Goal: Find specific page/section: Find specific page/section

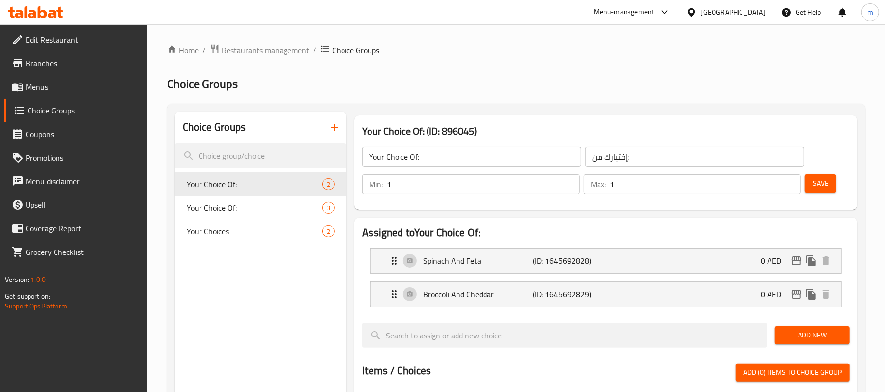
click at [40, 65] on span "Branches" at bounding box center [83, 63] width 114 height 12
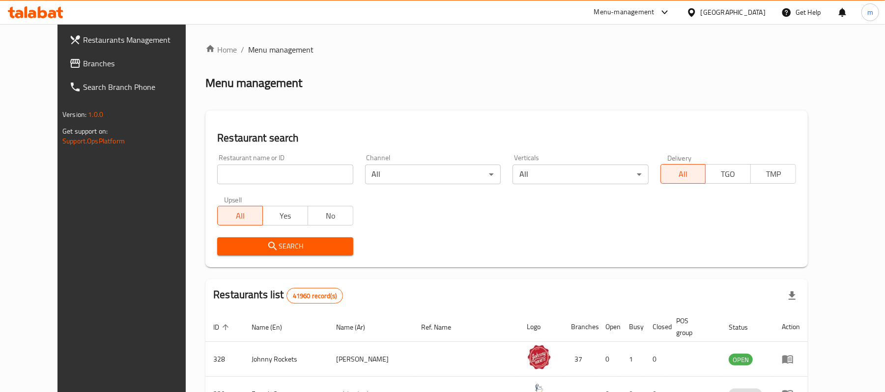
click at [280, 101] on div "Home / Menu management Menu management Restaurant search Restaurant name or ID …" at bounding box center [506, 356] width 602 height 625
drag, startPoint x: 256, startPoint y: 170, endPoint x: 226, endPoint y: 177, distance: 30.8
click at [256, 170] on input "search" at bounding box center [285, 175] width 136 height 20
click at [83, 63] on span "Branches" at bounding box center [140, 63] width 114 height 12
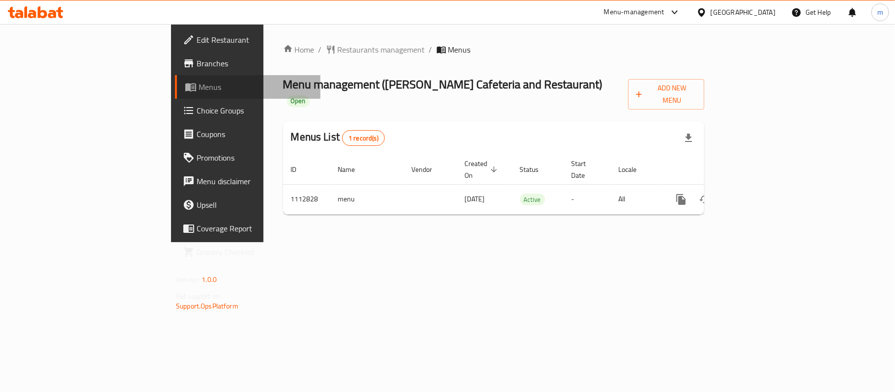
click at [199, 83] on span "Menus" at bounding box center [256, 87] width 114 height 12
click at [199, 82] on span "Menus" at bounding box center [256, 87] width 114 height 12
click at [441, 46] on ol "Home / Restaurants management / Menus" at bounding box center [493, 50] width 421 height 12
click at [338, 49] on span "Restaurants management" at bounding box center [381, 50] width 87 height 12
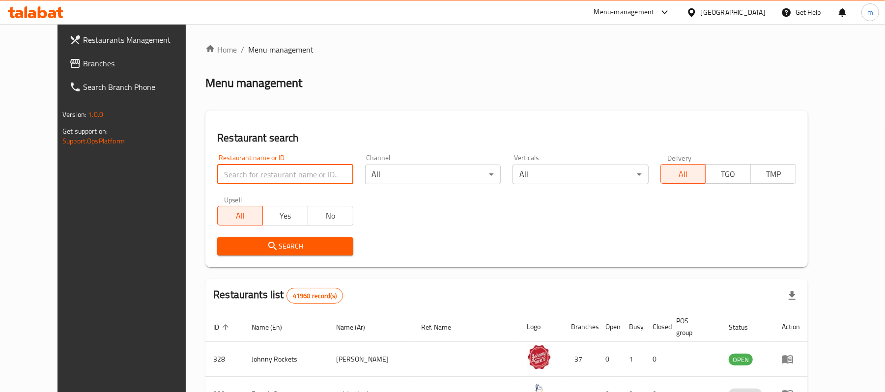
click at [246, 181] on input "search" at bounding box center [285, 175] width 136 height 20
click at [246, 178] on input "search" at bounding box center [285, 175] width 136 height 20
paste input "665679"
type input "665679"
click button "Search" at bounding box center [285, 246] width 136 height 18
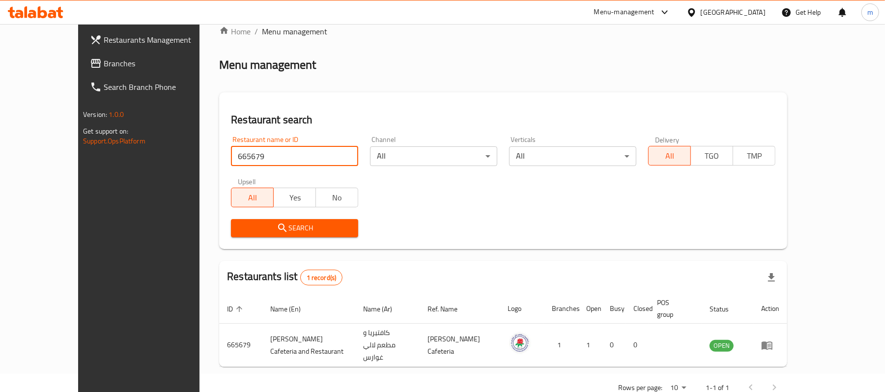
scroll to position [28, 0]
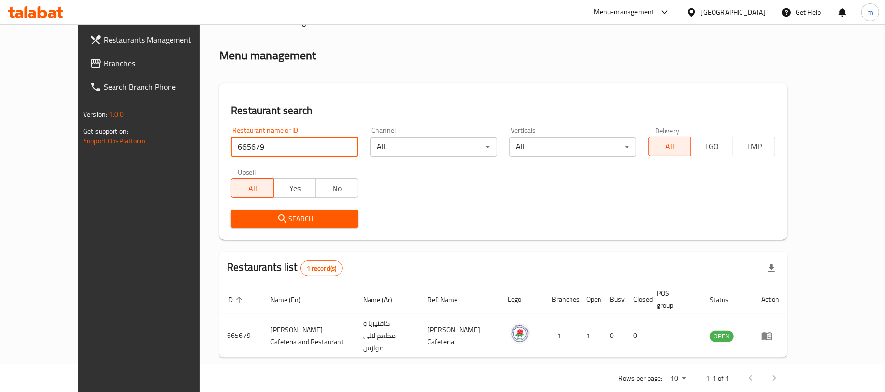
click at [546, 193] on div "Restaurant name or ID 665679 Restaurant name or ID Channel All ​ Verticals All …" at bounding box center [503, 177] width 556 height 113
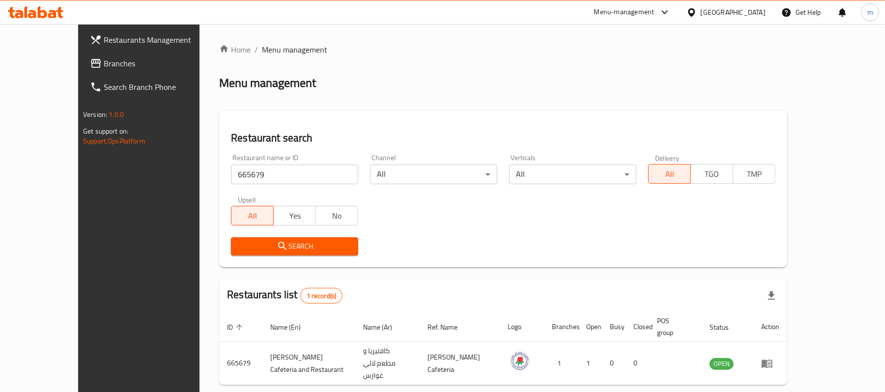
click at [361, 69] on div "Home / Menu management Menu management Restaurant search Restaurant name or ID …" at bounding box center [503, 231] width 568 height 375
